Goal: Task Accomplishment & Management: Use online tool/utility

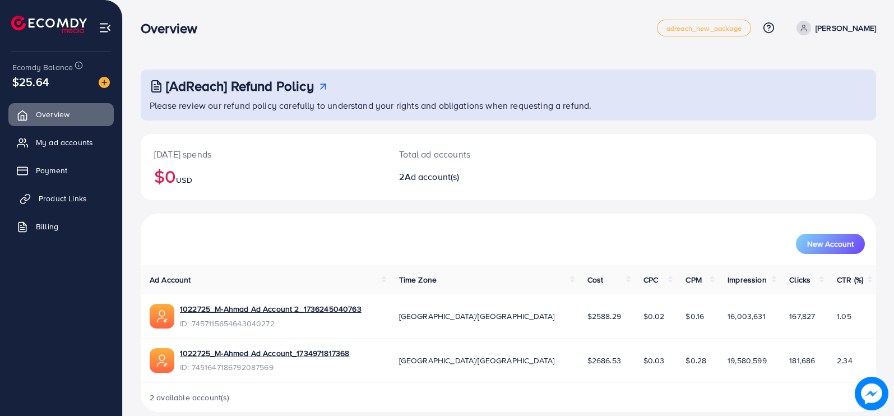
click at [65, 203] on span "Product Links" at bounding box center [63, 198] width 48 height 11
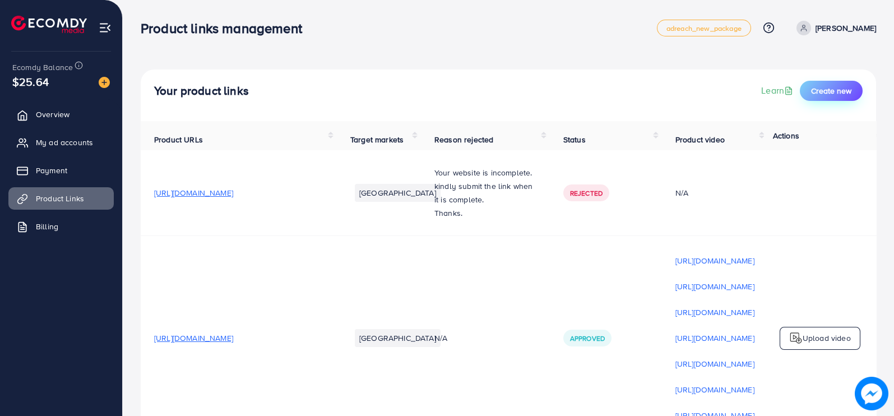
click at [825, 91] on span "Create new" at bounding box center [831, 90] width 40 height 11
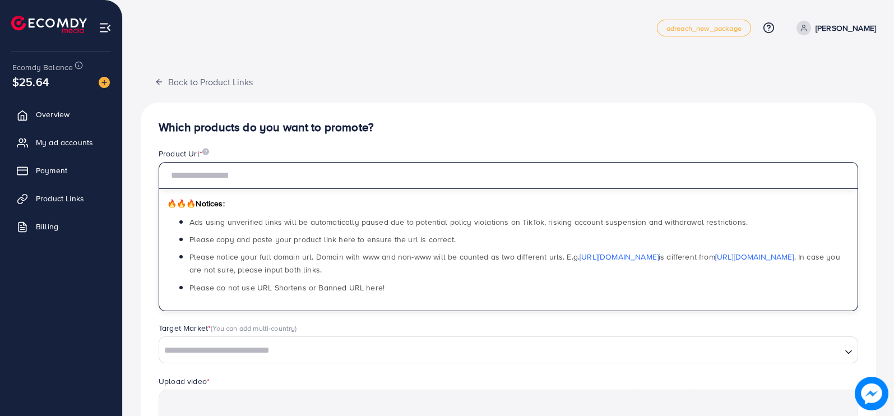
paste input "**********"
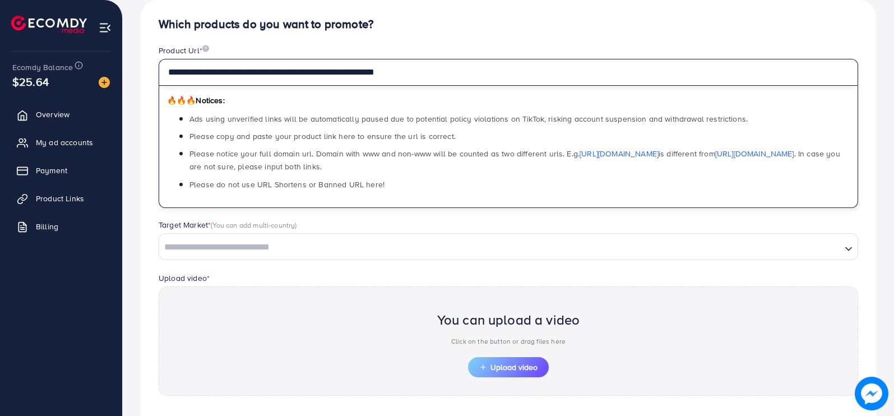
scroll to position [187, 0]
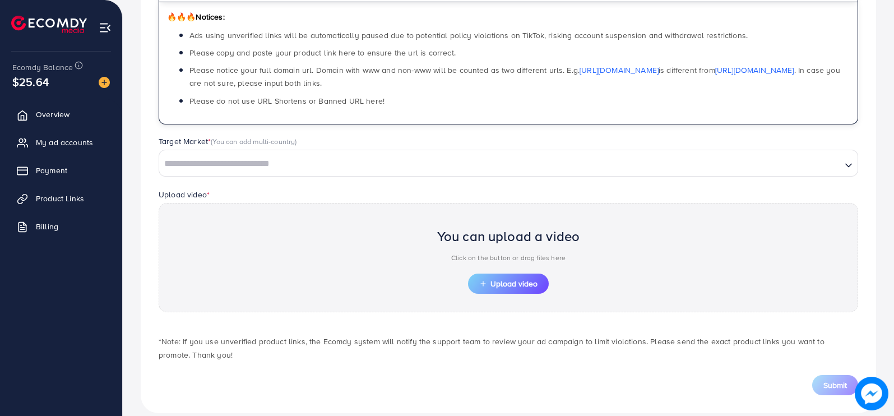
type input "**********"
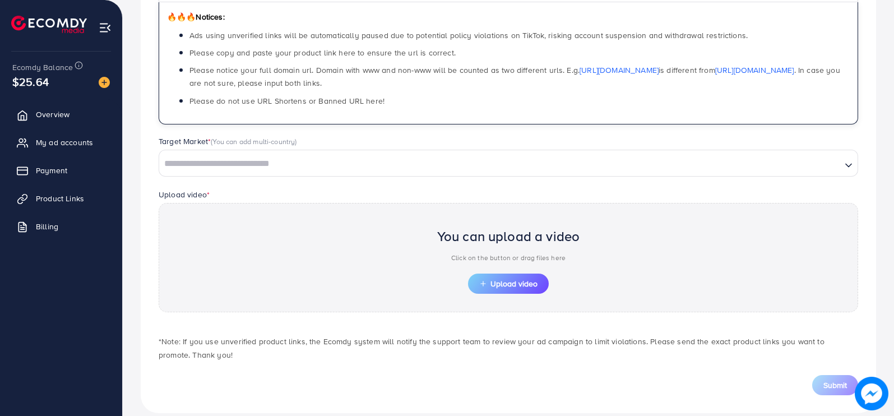
click at [328, 165] on input "Search for option" at bounding box center [500, 163] width 680 height 17
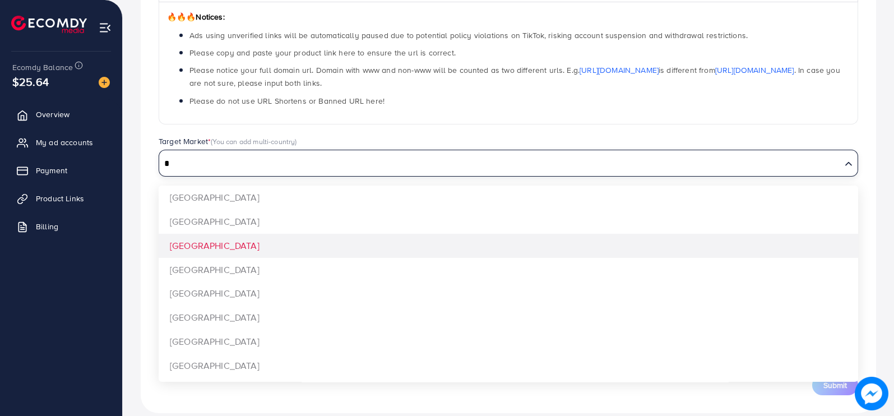
type input "*"
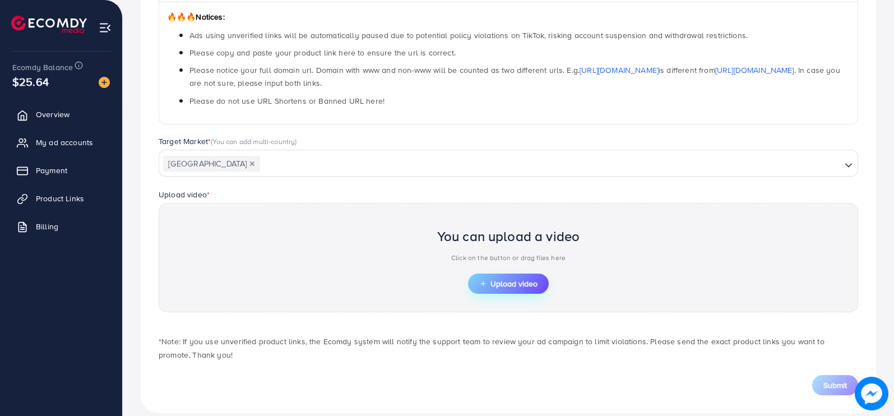
click at [522, 283] on span "Upload video" at bounding box center [508, 284] width 58 height 8
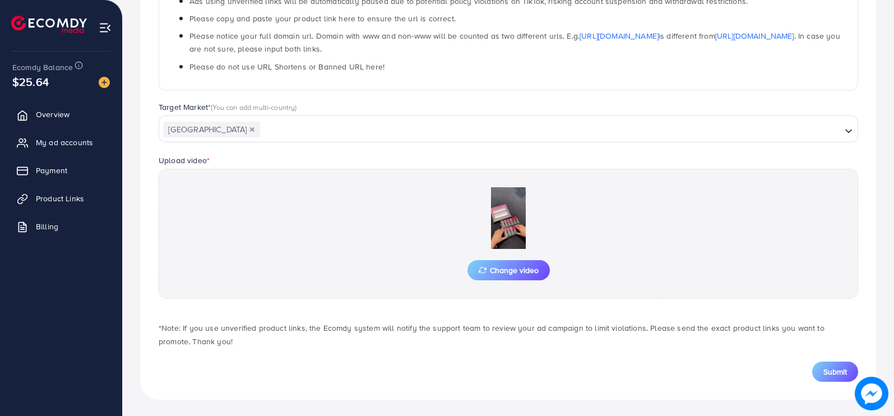
scroll to position [221, 0]
click at [827, 361] on button "Submit" at bounding box center [835, 371] width 46 height 20
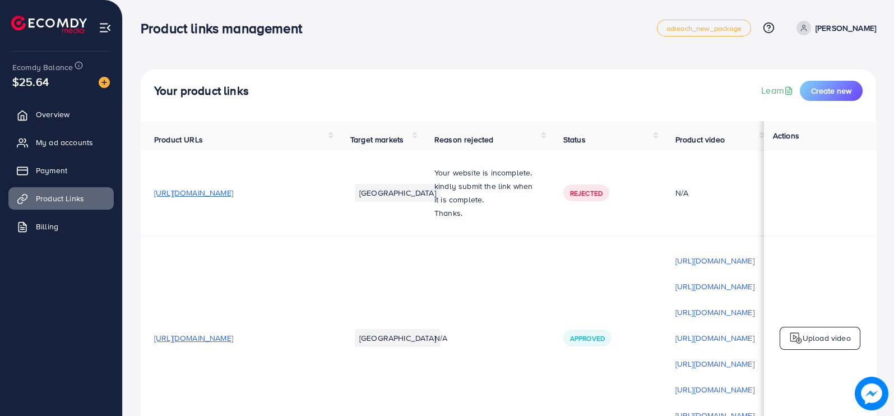
scroll to position [93, 0]
